Goal: Find specific page/section

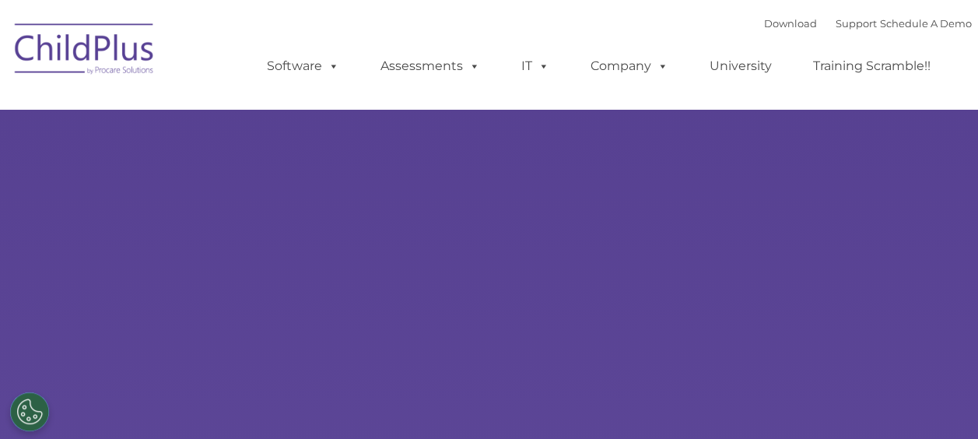
select select "MEDIUM"
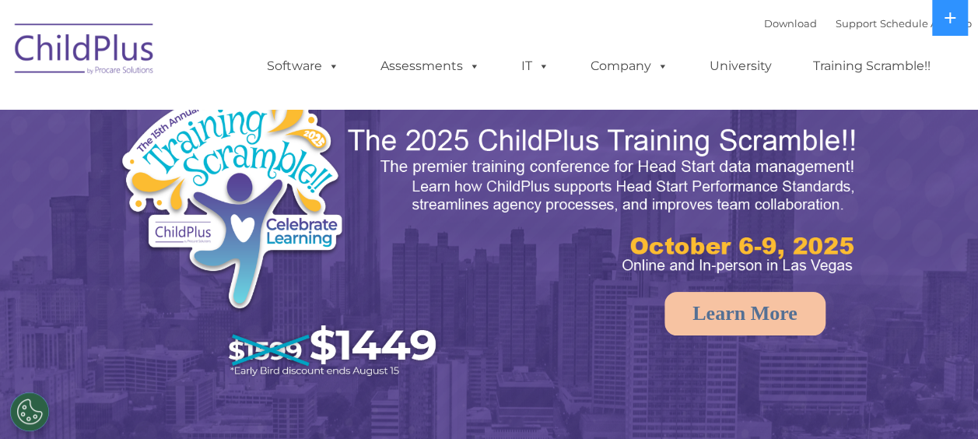
select select "MEDIUM"
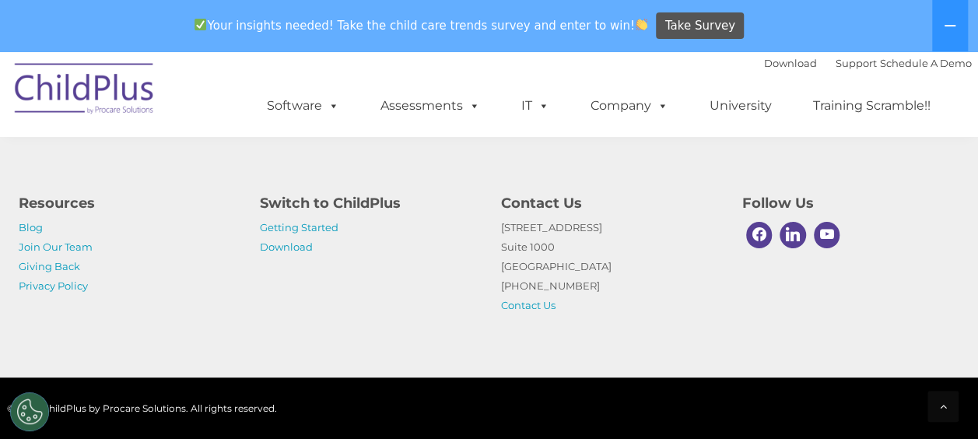
scroll to position [1950, 0]
click at [68, 248] on link "Join Our Team" at bounding box center [56, 247] width 74 height 12
